Goal: Check status: Check status

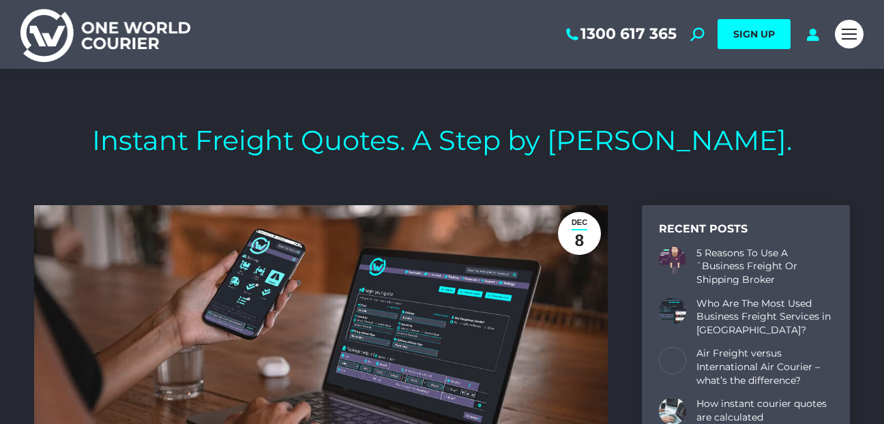
scroll to position [4389, 816]
click at [813, 36] on icon at bounding box center [812, 34] width 17 height 14
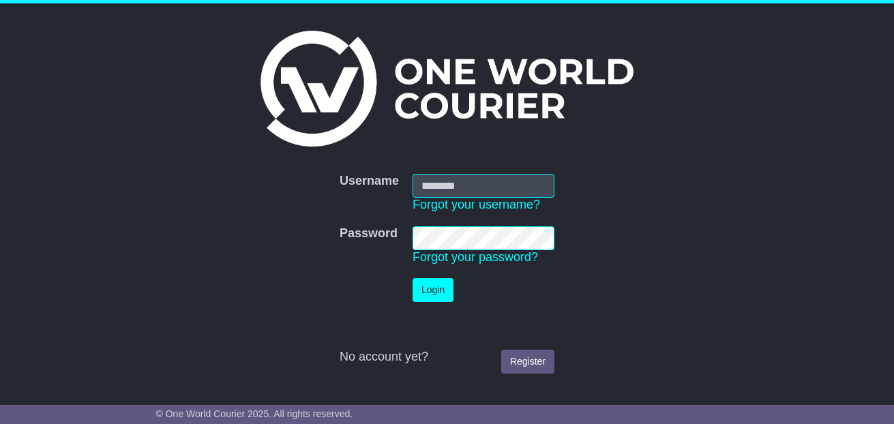
drag, startPoint x: 432, startPoint y: 182, endPoint x: 443, endPoint y: 192, distance: 15.5
click at [432, 182] on input "Username" at bounding box center [484, 186] width 142 height 24
type input "**********"
click at [429, 295] on button "Login" at bounding box center [433, 290] width 41 height 24
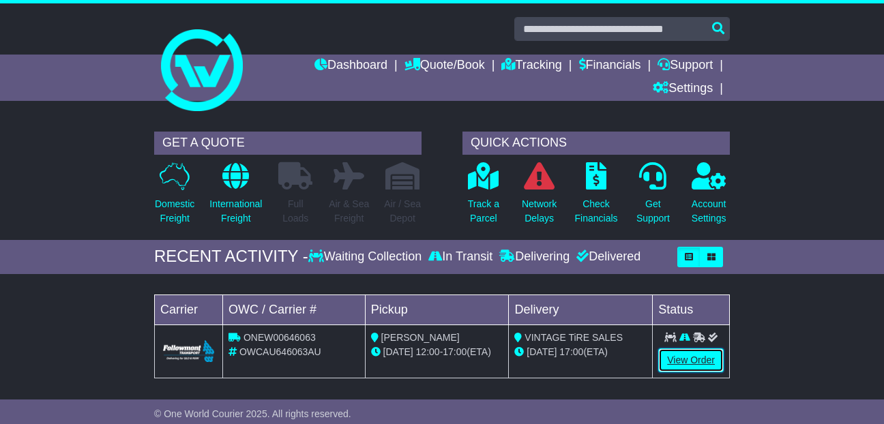
click at [702, 357] on link "View Order" at bounding box center [690, 361] width 65 height 24
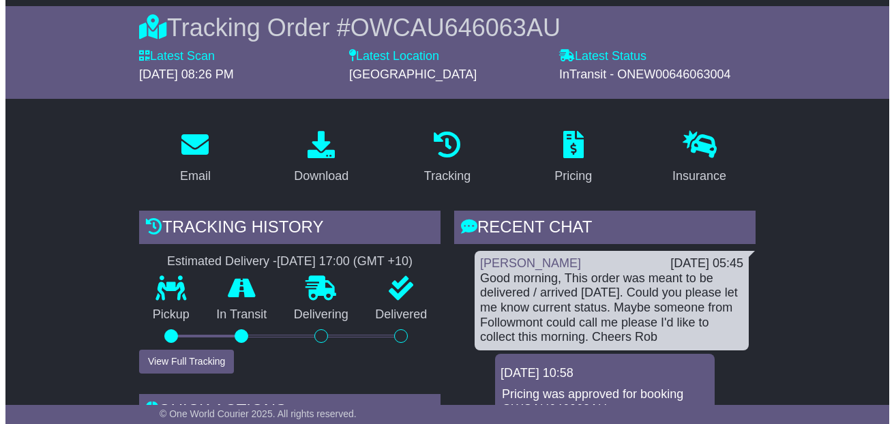
scroll to position [166, 0]
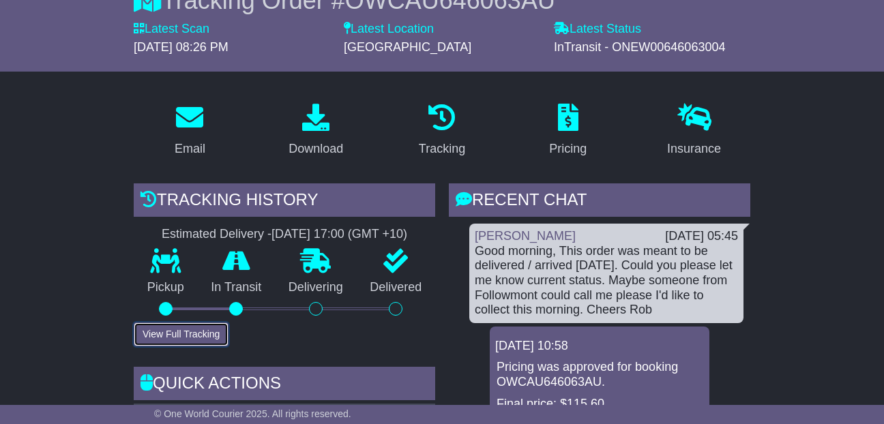
click at [190, 337] on button "View Full Tracking" at bounding box center [181, 335] width 95 height 24
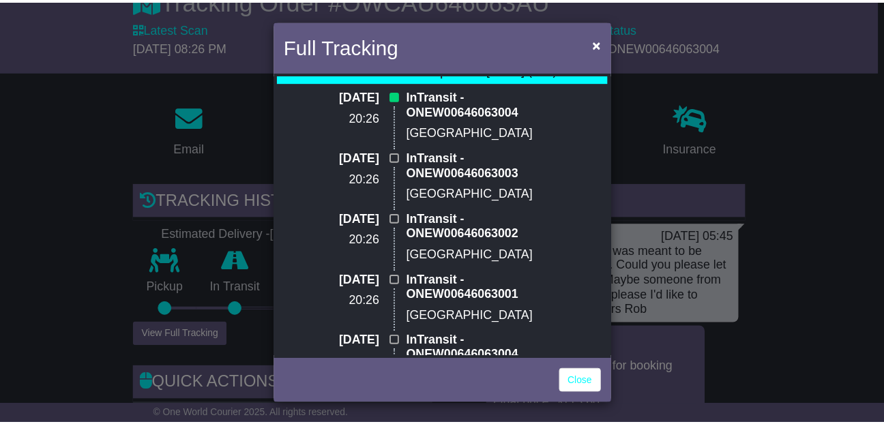
scroll to position [0, 0]
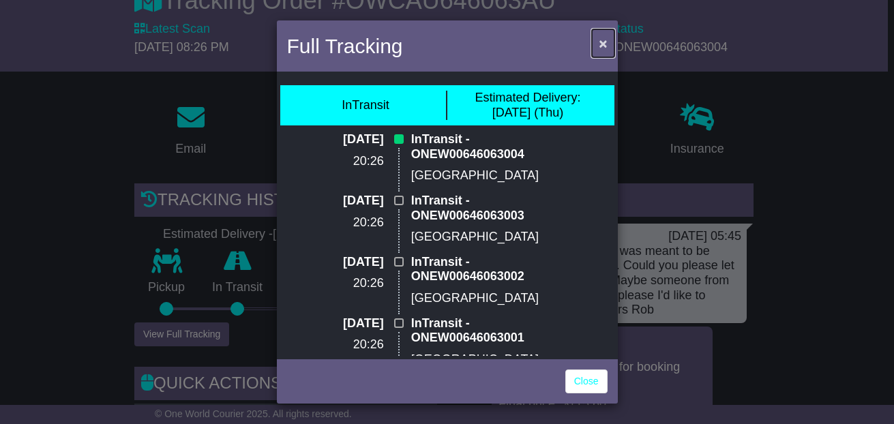
click at [601, 42] on span "×" at bounding box center [603, 43] width 8 height 16
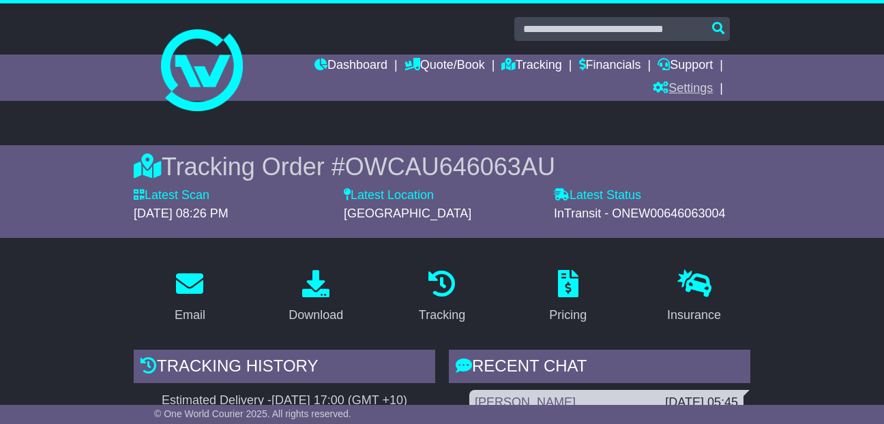
click at [710, 89] on link "Settings" at bounding box center [683, 89] width 60 height 23
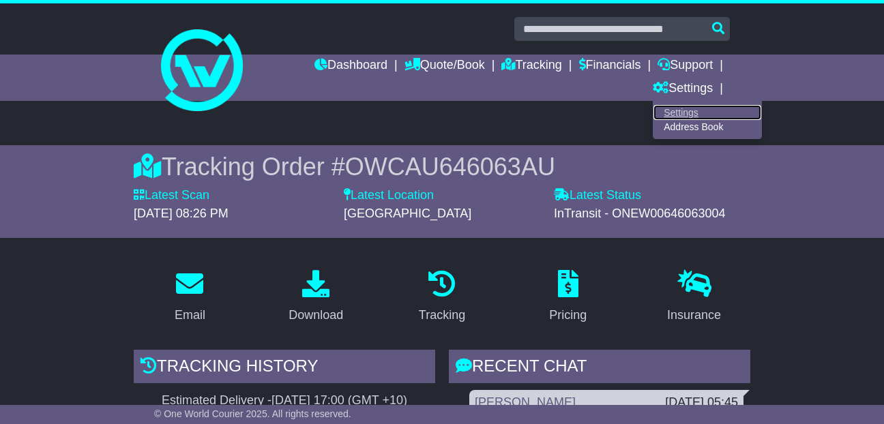
click at [694, 111] on link "Settings" at bounding box center [708, 112] width 108 height 15
